Goal: Task Accomplishment & Management: Use online tool/utility

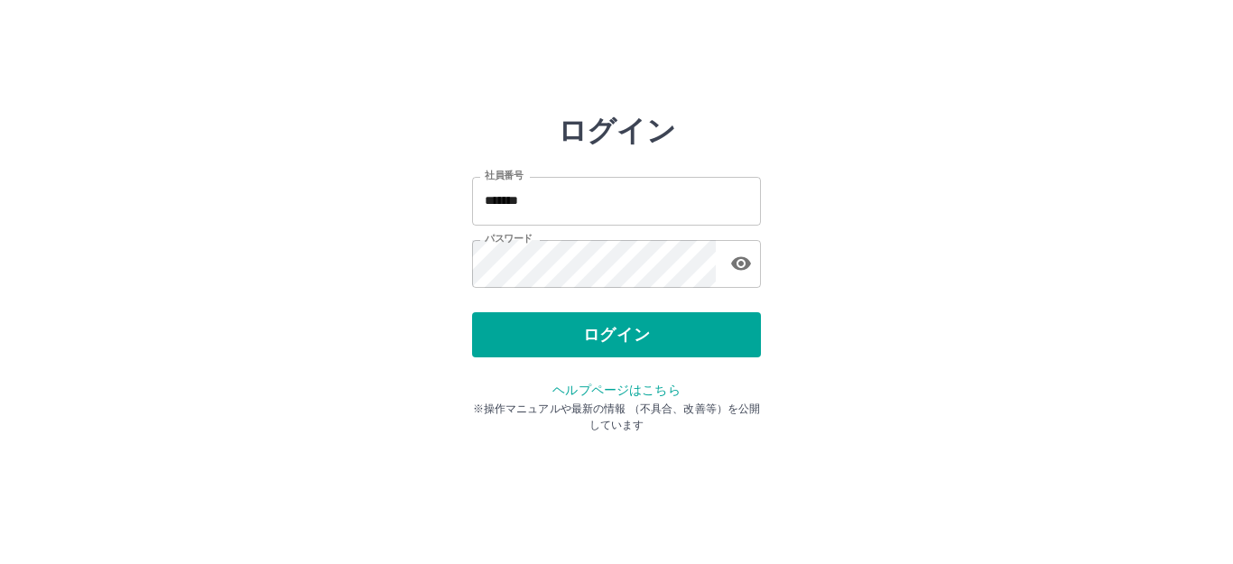
click at [547, 330] on button "ログイン" at bounding box center [616, 334] width 289 height 45
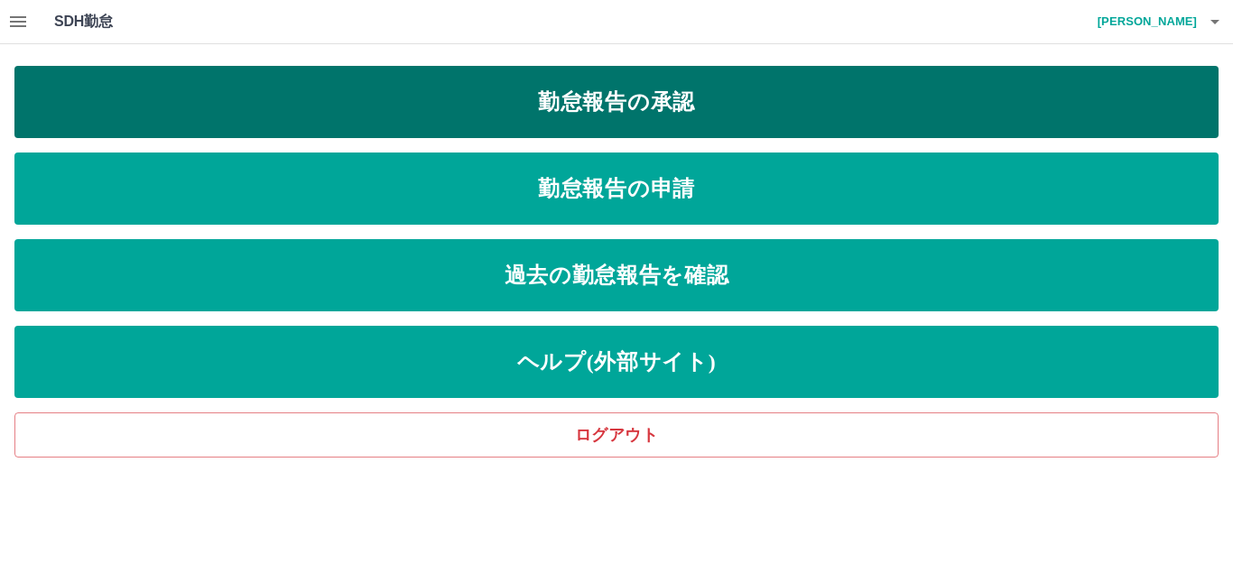
click at [652, 104] on link "勤怠報告の承認" at bounding box center [616, 102] width 1204 height 72
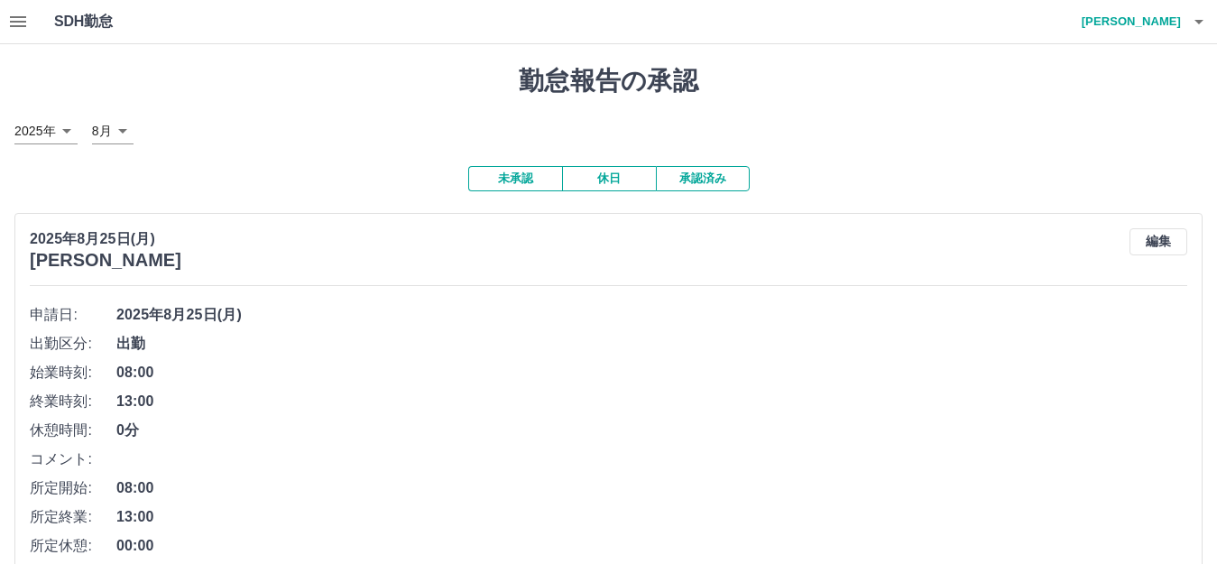
click at [20, 23] on icon "button" at bounding box center [18, 21] width 16 height 11
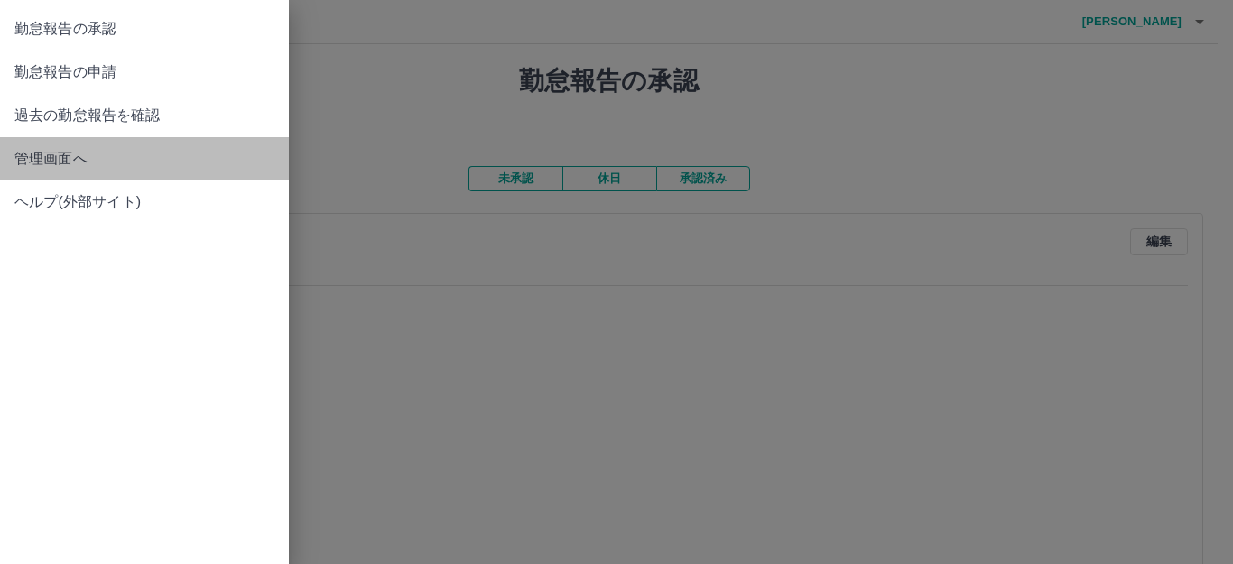
click at [69, 155] on span "管理画面へ" at bounding box center [144, 159] width 260 height 22
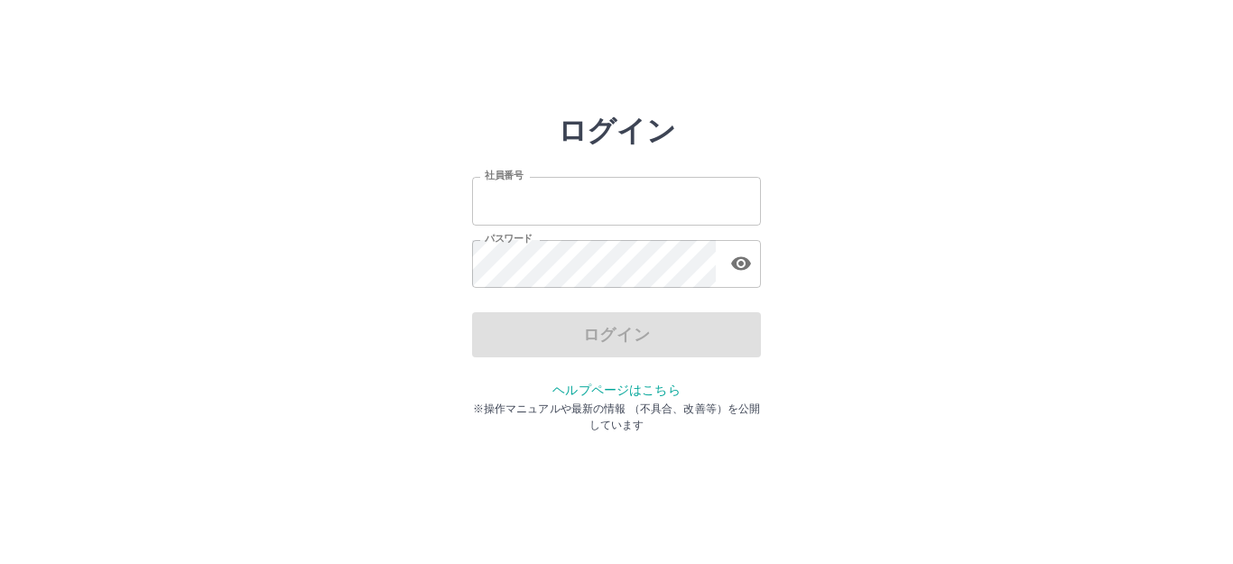
type input "*******"
click at [624, 360] on div "ログイン 社員番号 ******* 社員番号 パスワード パスワード ログイン ヘルプページはこちら ※操作マニュアルや最新の情報 （不具合、改善等）を公開し…" at bounding box center [616, 258] width 289 height 289
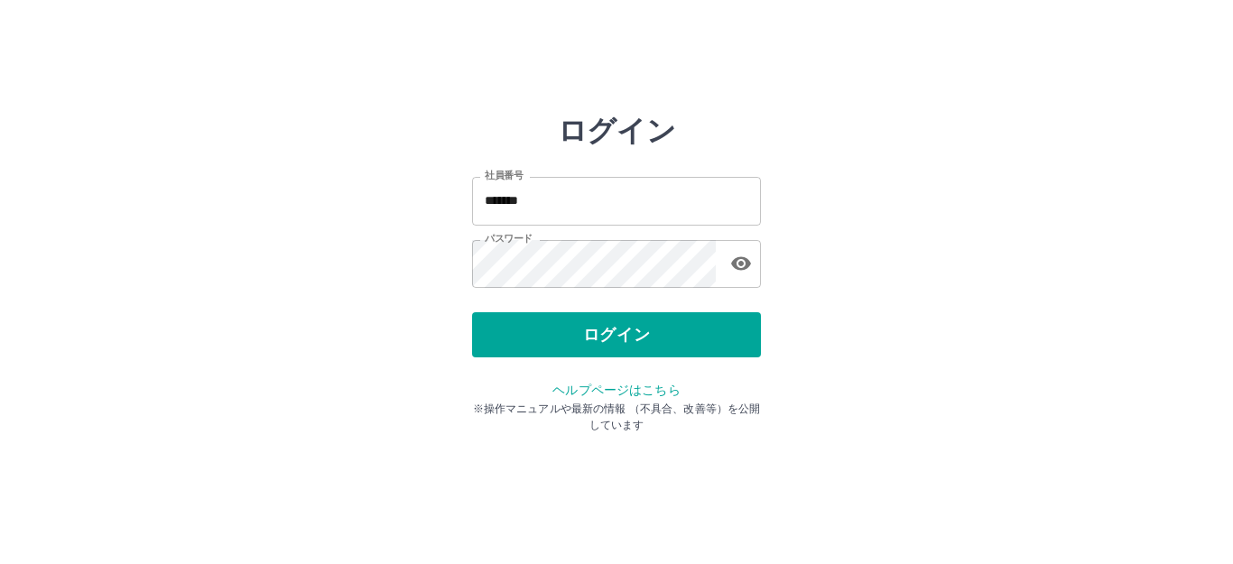
drag, startPoint x: 624, startPoint y: 355, endPoint x: 621, endPoint y: 345, distance: 10.3
click at [624, 354] on button "ログイン" at bounding box center [616, 334] width 289 height 45
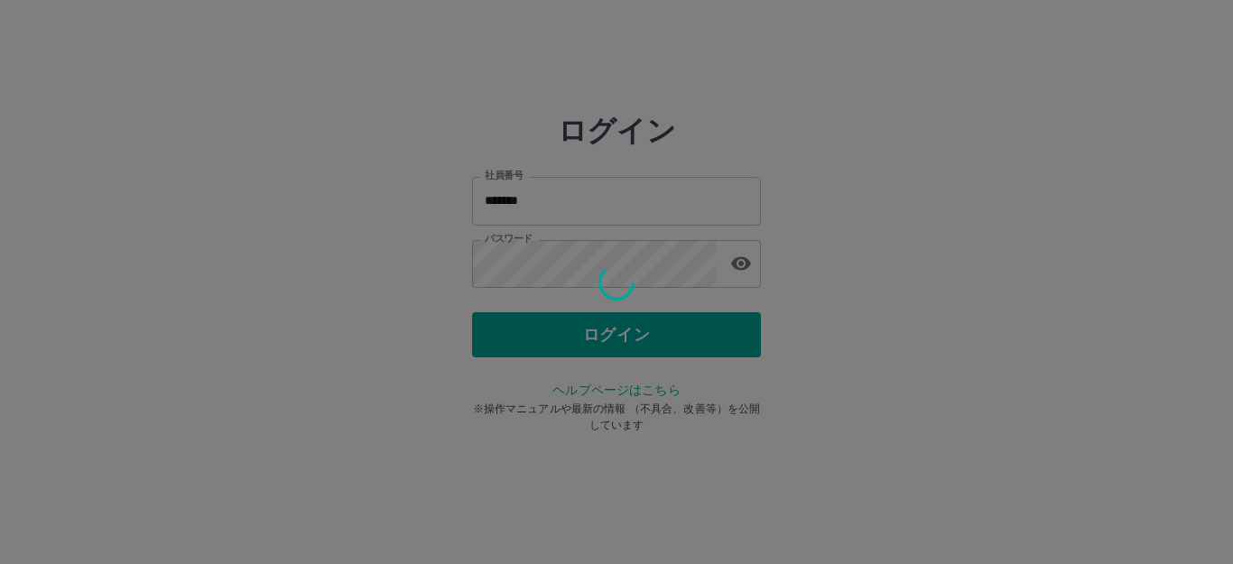
drag, startPoint x: 621, startPoint y: 345, endPoint x: 611, endPoint y: 333, distance: 15.4
click at [620, 344] on div at bounding box center [616, 282] width 1233 height 564
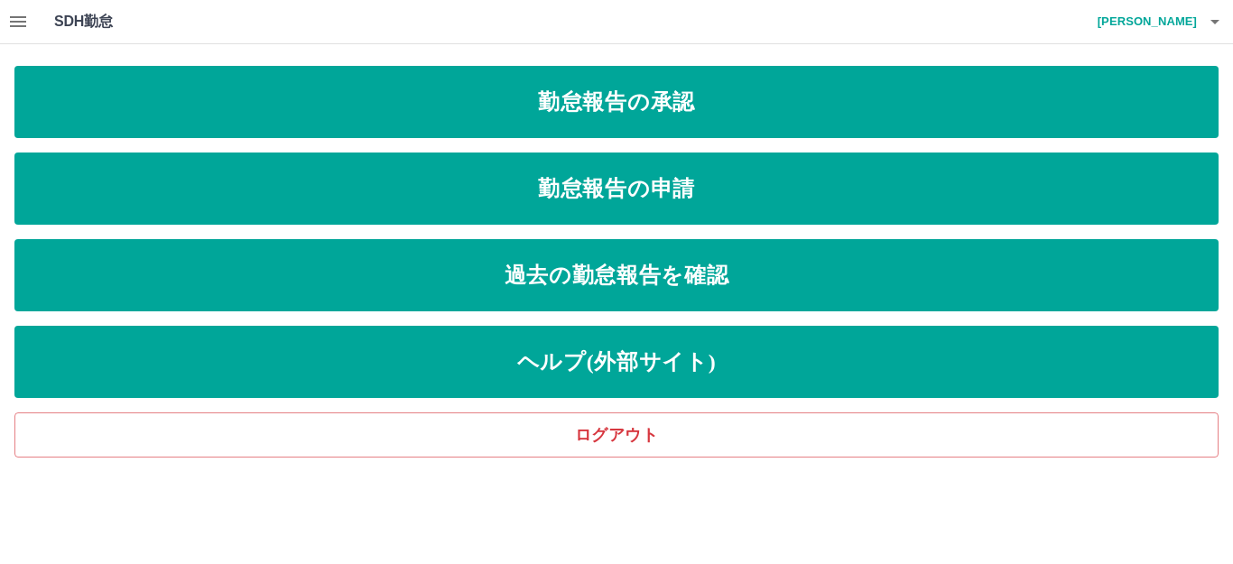
click at [12, 19] on icon "button" at bounding box center [18, 22] width 22 height 22
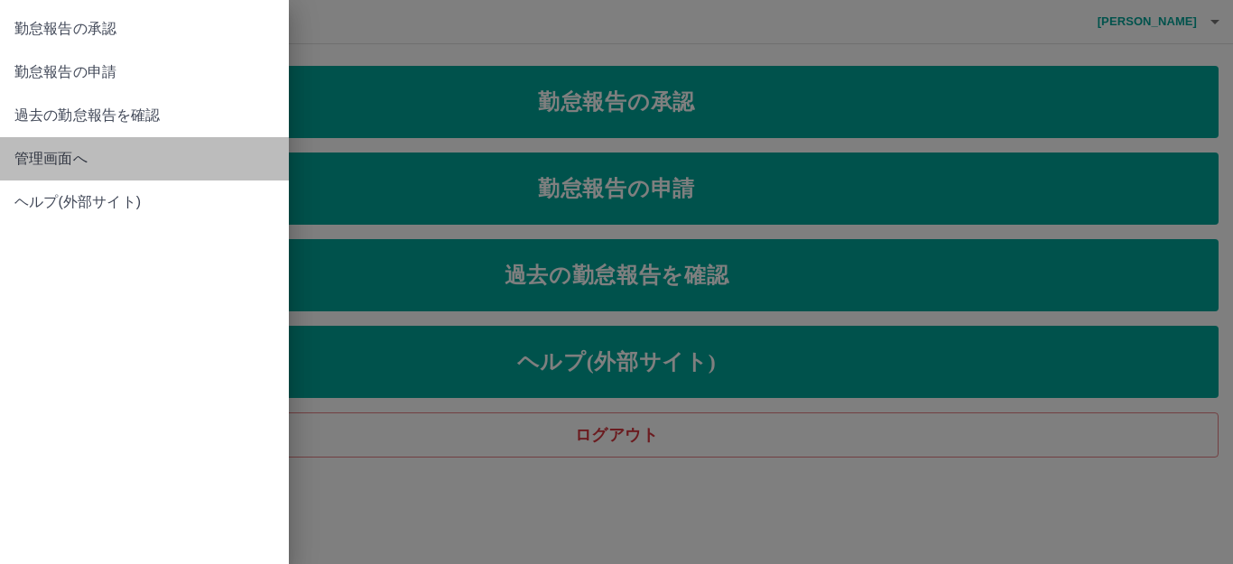
click at [103, 179] on link "管理画面へ" at bounding box center [144, 158] width 289 height 43
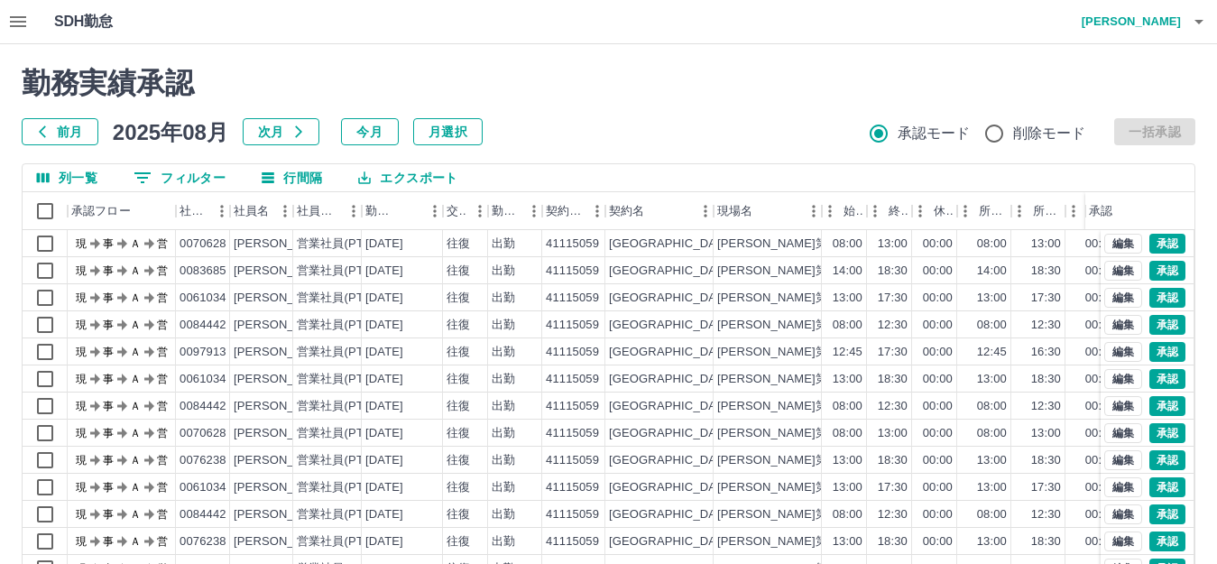
scroll to position [94, 0]
